Goal: Use online tool/utility: Utilize a website feature to perform a specific function

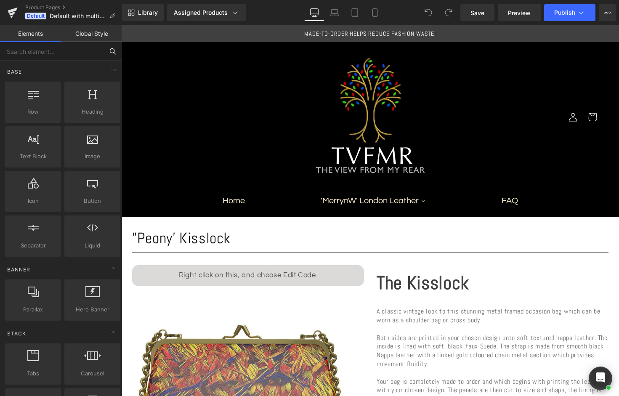
click at [72, 50] on input "text" at bounding box center [52, 51] width 104 height 19
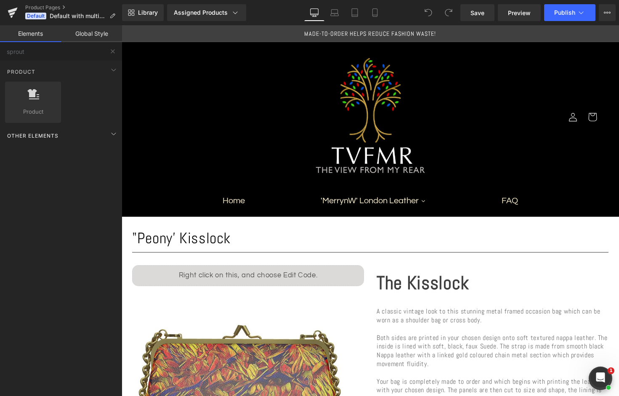
click at [47, 137] on span "Other Elements" at bounding box center [32, 136] width 53 height 8
click at [58, 53] on input "sprout" at bounding box center [52, 51] width 104 height 19
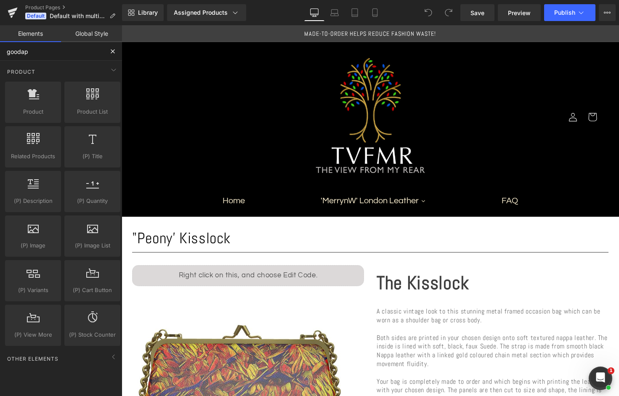
type input "goodapi"
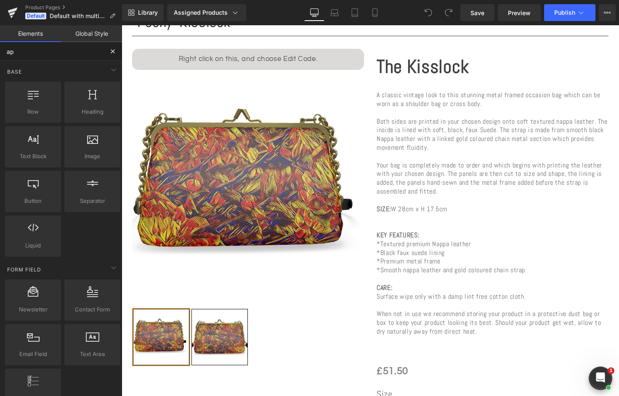
type input "app"
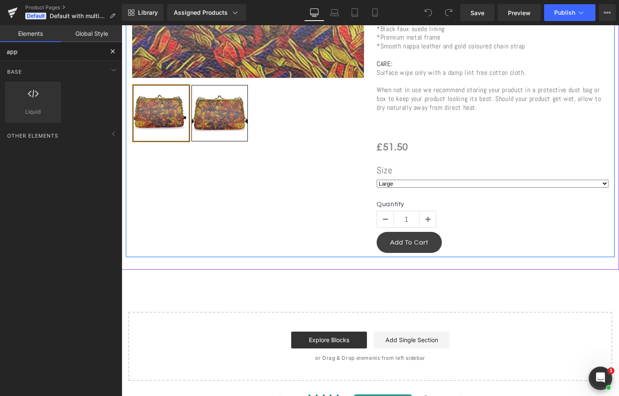
scroll to position [470, 0]
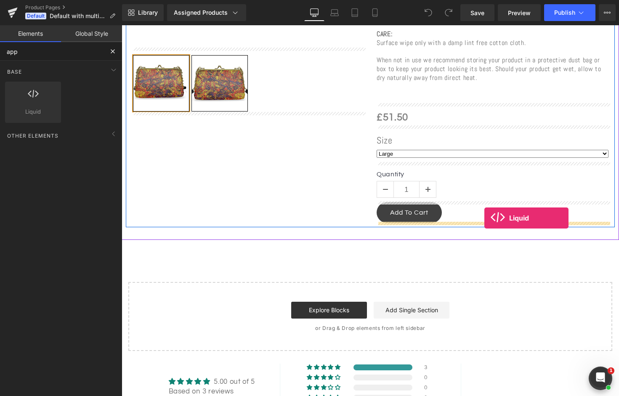
drag, startPoint x: 162, startPoint y: 132, endPoint x: 484, endPoint y: 218, distance: 333.9
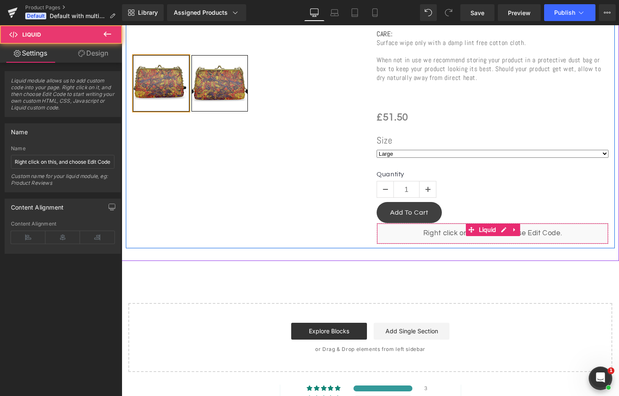
click at [458, 231] on div "Liquid" at bounding box center [493, 233] width 232 height 21
click at [486, 226] on span "Liquid" at bounding box center [488, 230] width 22 height 13
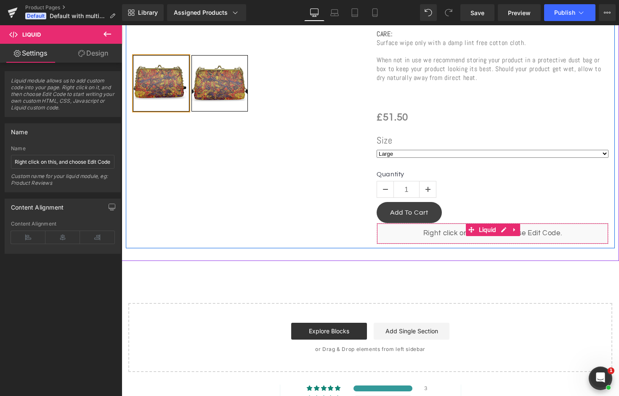
click at [536, 229] on div "Liquid" at bounding box center [493, 233] width 232 height 21
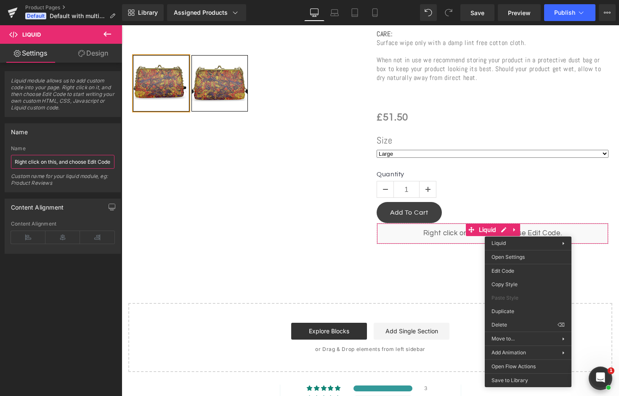
click at [41, 164] on input "Right click on this, and choose Edit Code." at bounding box center [63, 162] width 104 height 14
click at [49, 164] on input "Right click on this, and choose Edit Code." at bounding box center [63, 162] width 104 height 14
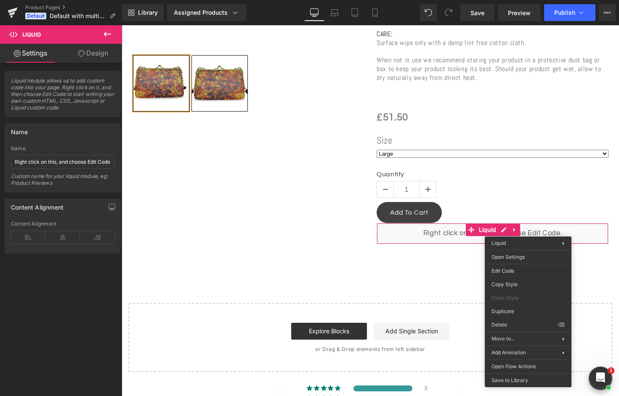
click at [76, 88] on span "Liquid module allows us to add custom code into your page. Right click on it, a…" at bounding box center [63, 96] width 104 height 39
click at [100, 48] on link "Design" at bounding box center [93, 53] width 61 height 19
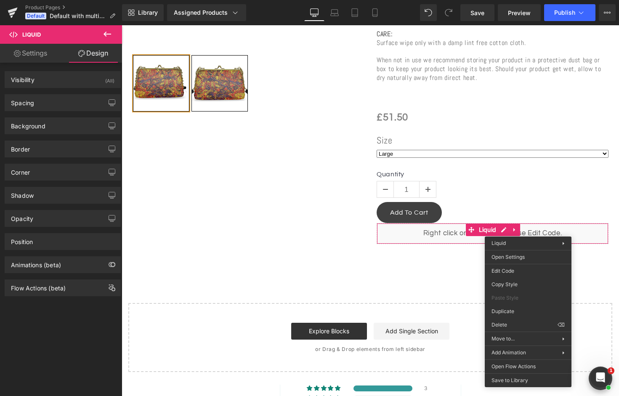
click at [35, 50] on link "Settings" at bounding box center [30, 53] width 61 height 19
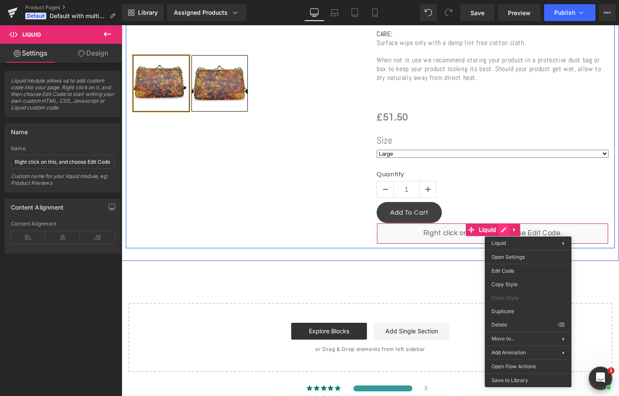
click at [502, 228] on icon at bounding box center [504, 229] width 6 height 6
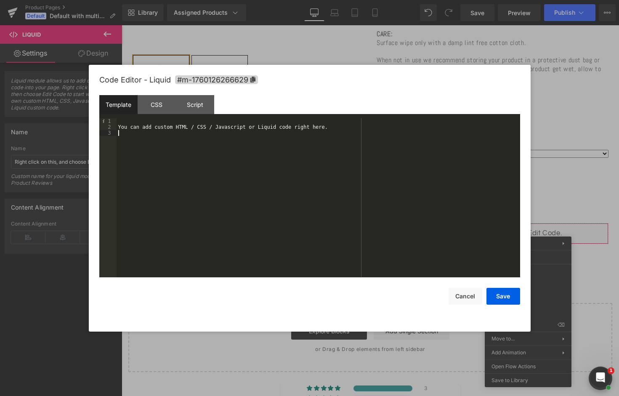
click at [297, 174] on div "You can add custom HTML / CSS / Javascript or Liquid code right here." at bounding box center [319, 203] width 404 height 171
click at [332, 218] on div at bounding box center [319, 203] width 404 height 171
click at [510, 300] on button "Save" at bounding box center [503, 296] width 34 height 17
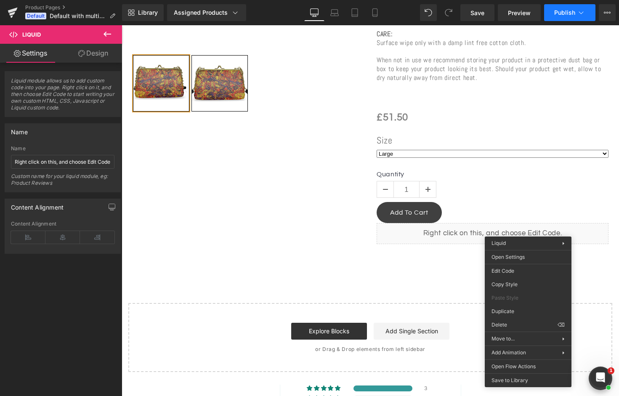
click at [586, 16] on button "Publish" at bounding box center [569, 12] width 51 height 17
click at [483, 15] on span "Save" at bounding box center [477, 12] width 14 height 9
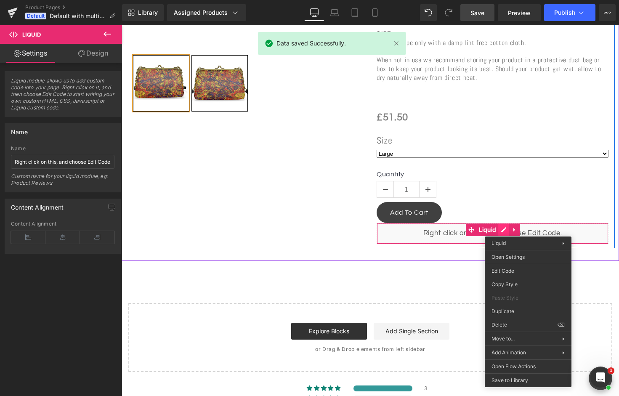
click at [502, 227] on icon at bounding box center [504, 229] width 6 height 6
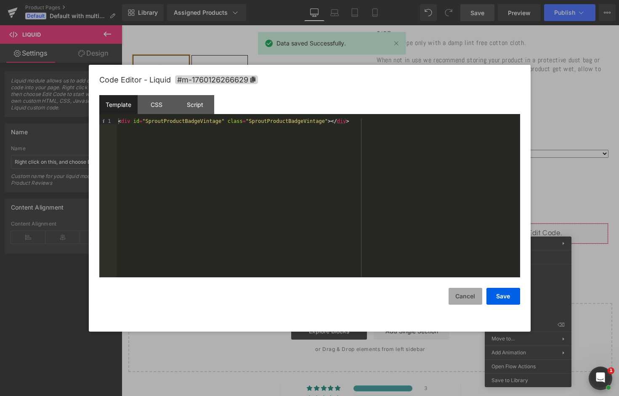
click at [463, 298] on button "Cancel" at bounding box center [466, 296] width 34 height 17
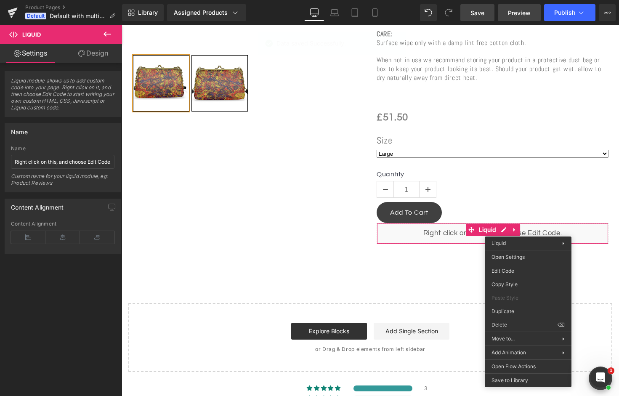
click at [520, 12] on span "Preview" at bounding box center [519, 12] width 23 height 9
click at [563, 15] on span "Publish" at bounding box center [564, 12] width 21 height 7
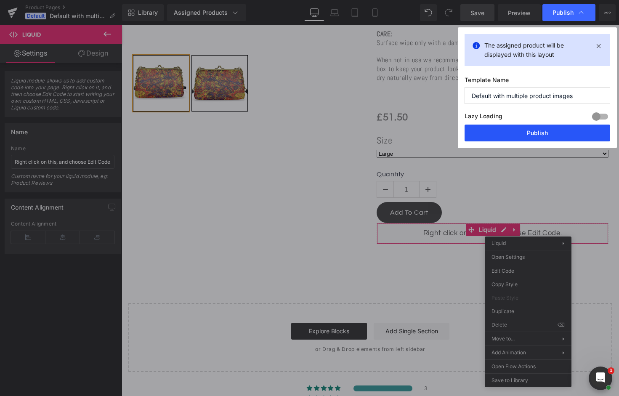
click at [518, 130] on button "Publish" at bounding box center [538, 133] width 146 height 17
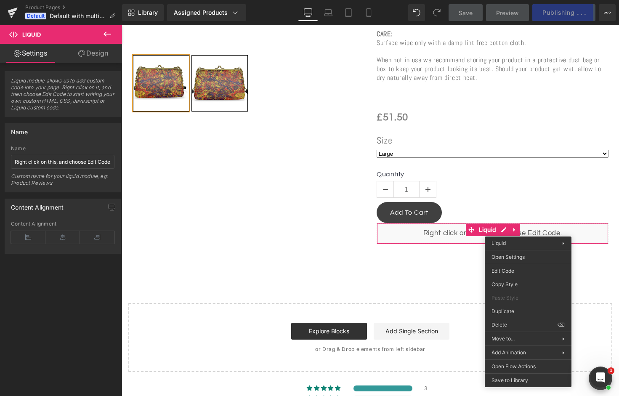
click at [104, 35] on icon at bounding box center [108, 34] width 8 height 5
